Goal: Subscribe to service/newsletter

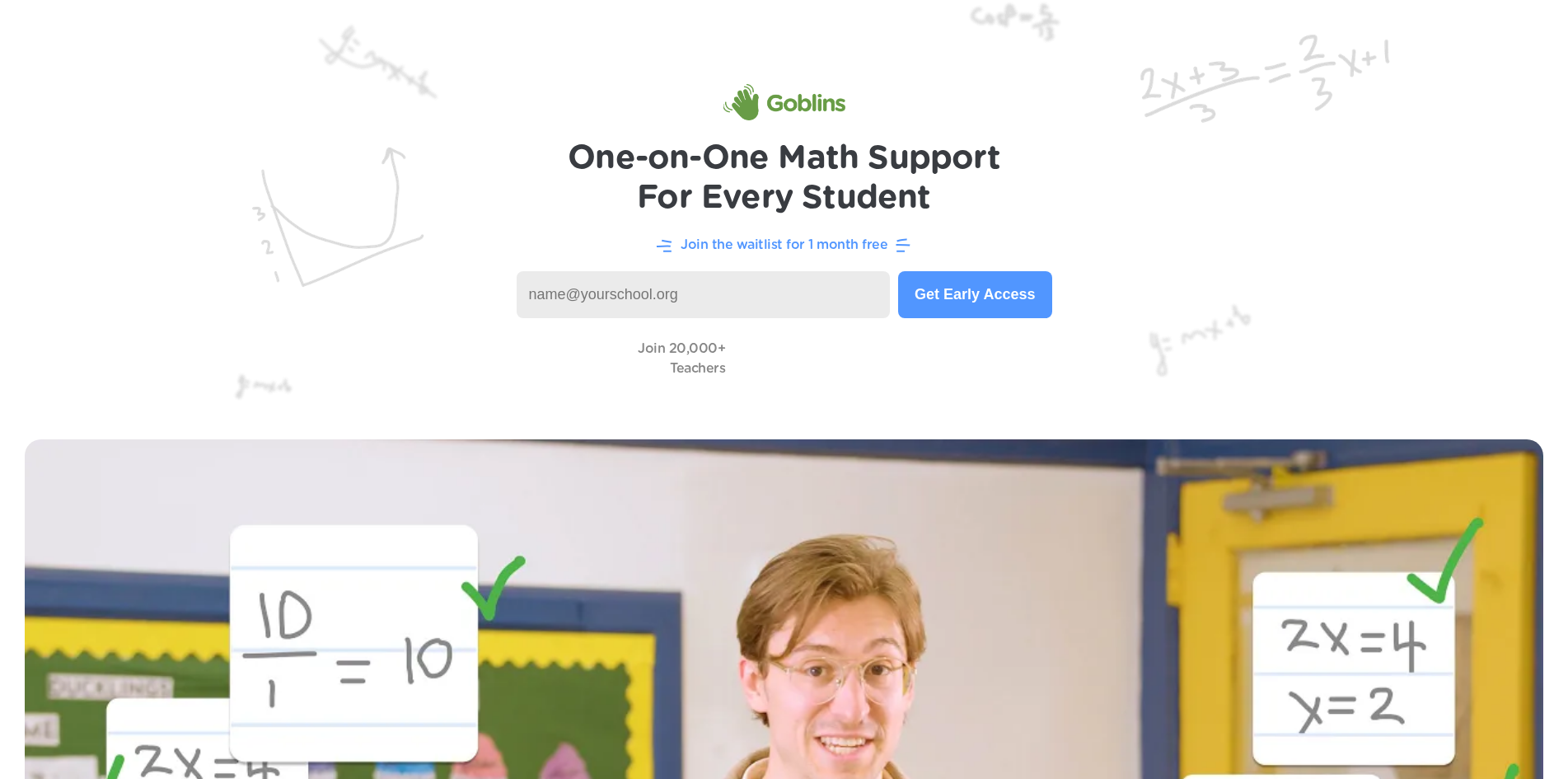
click at [814, 306] on input at bounding box center [704, 294] width 374 height 47
type input "rachel.brummett@pulaski.kyschools.us"
